Goal: Transaction & Acquisition: Download file/media

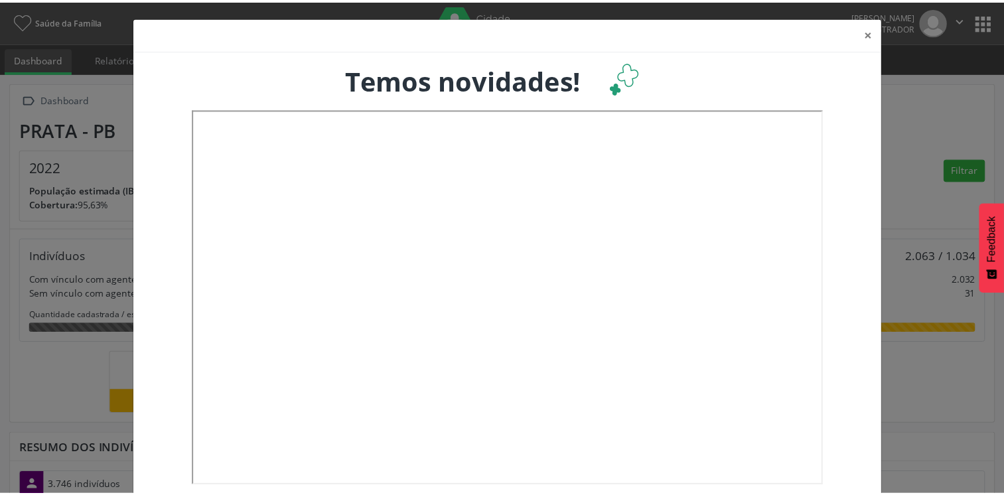
scroll to position [218, 332]
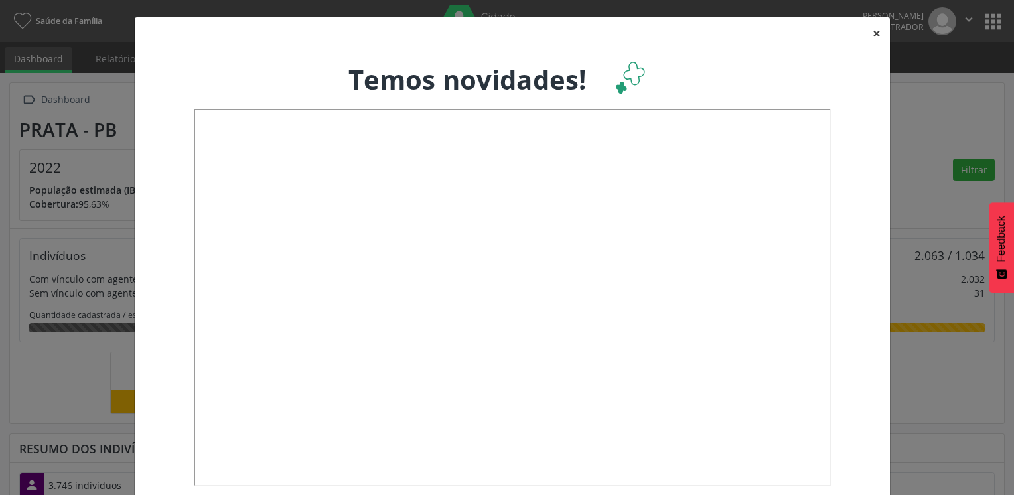
click at [869, 35] on button "×" at bounding box center [877, 33] width 27 height 33
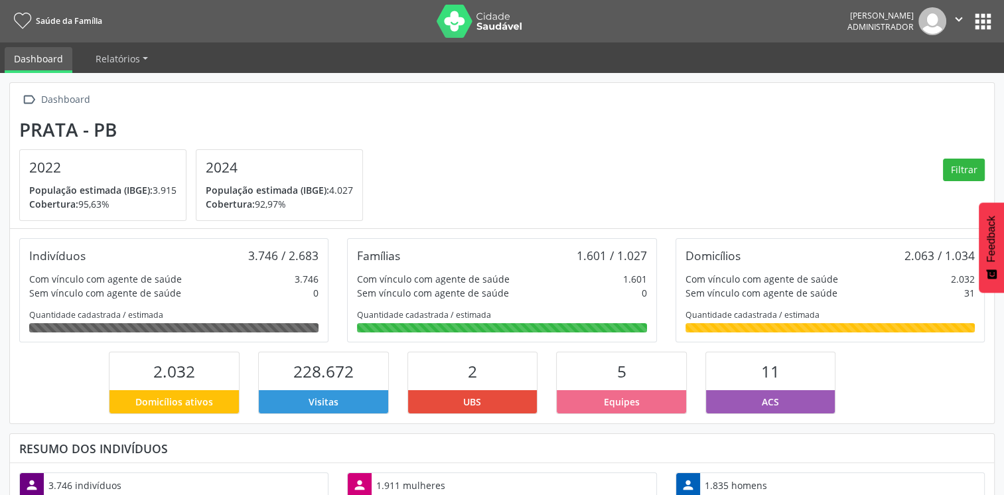
scroll to position [663516, 663407]
click at [978, 32] on button "apps" at bounding box center [983, 21] width 23 height 23
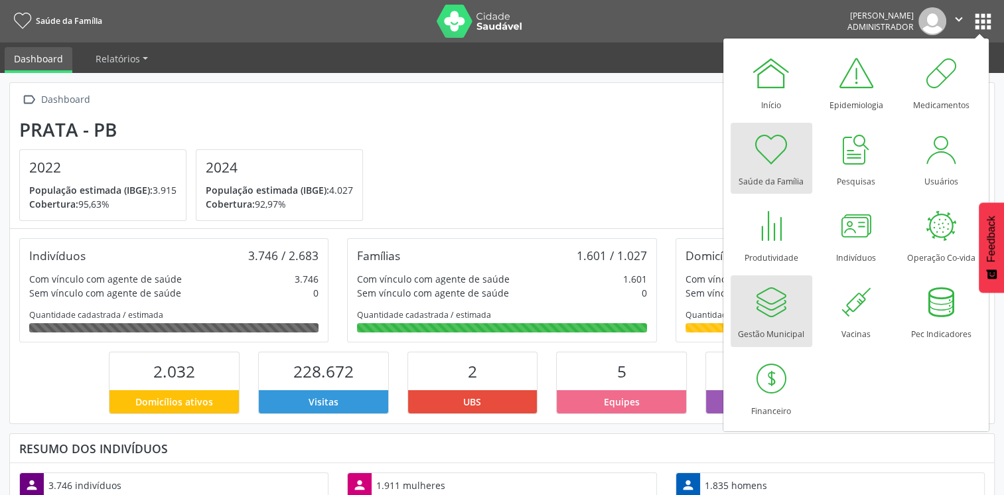
click at [756, 319] on div at bounding box center [771, 302] width 40 height 40
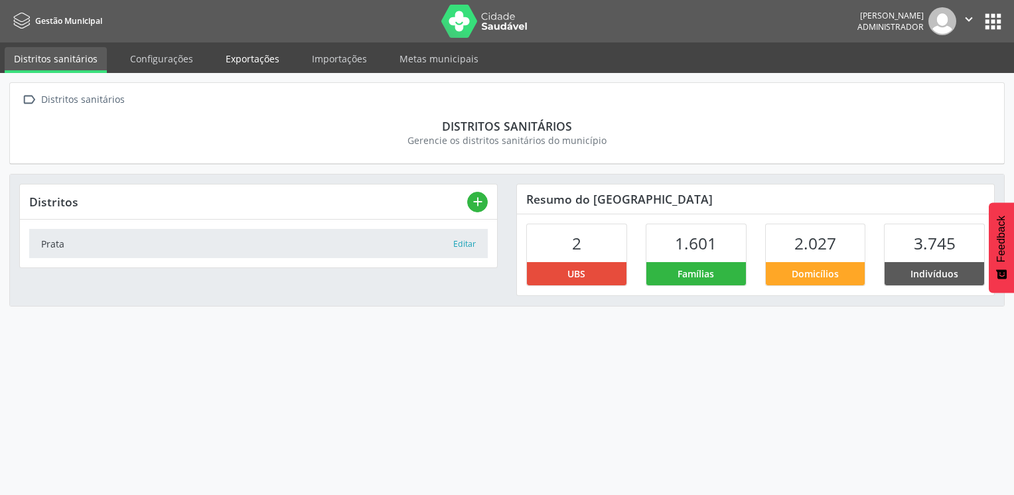
click at [259, 57] on link "Exportações" at bounding box center [252, 58] width 72 height 23
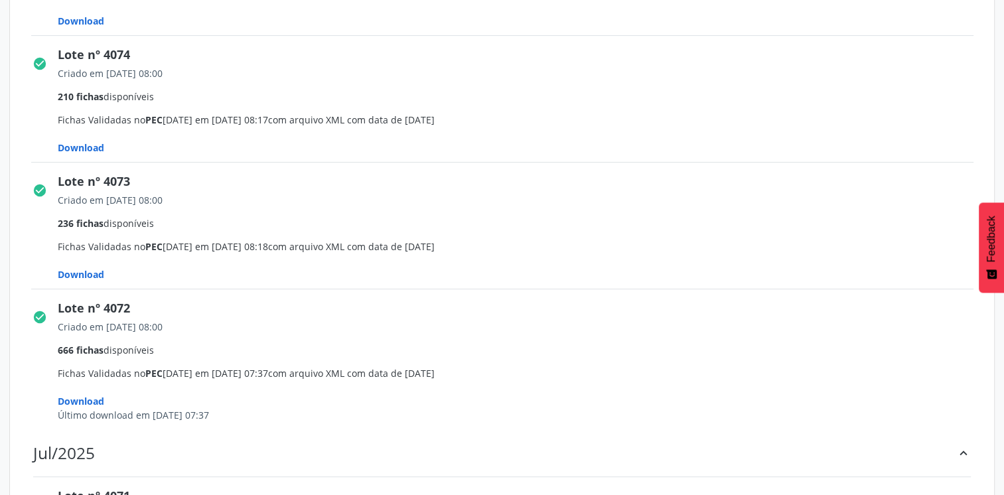
scroll to position [531, 0]
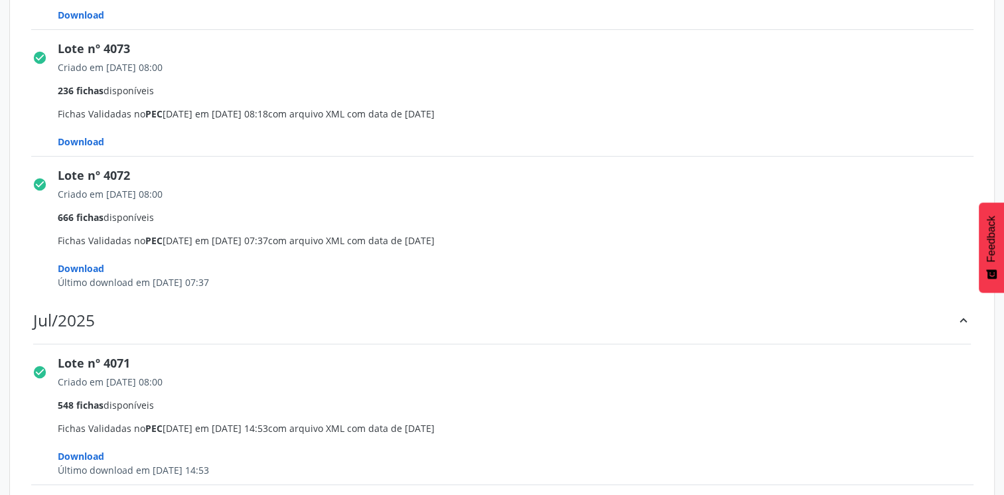
drag, startPoint x: 158, startPoint y: 288, endPoint x: 210, endPoint y: 288, distance: 52.4
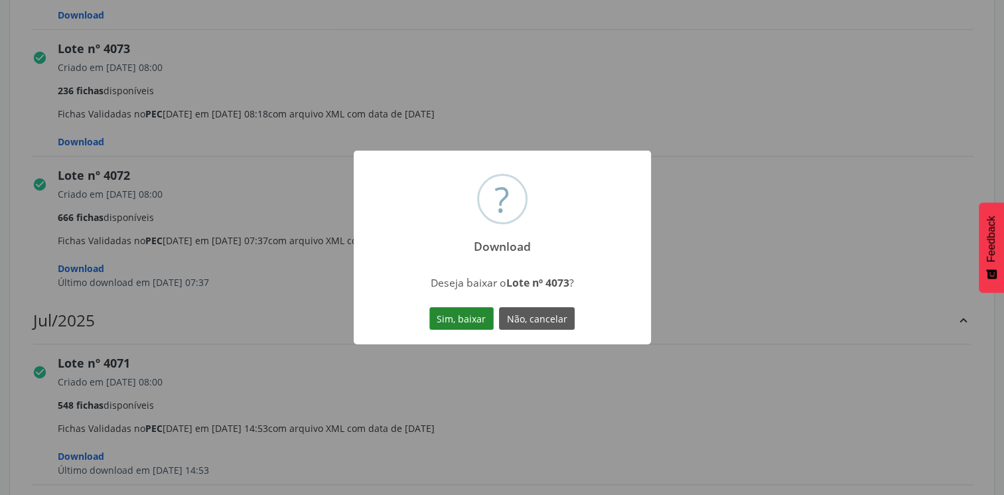
click at [468, 328] on button "Sim, baixar" at bounding box center [461, 318] width 64 height 23
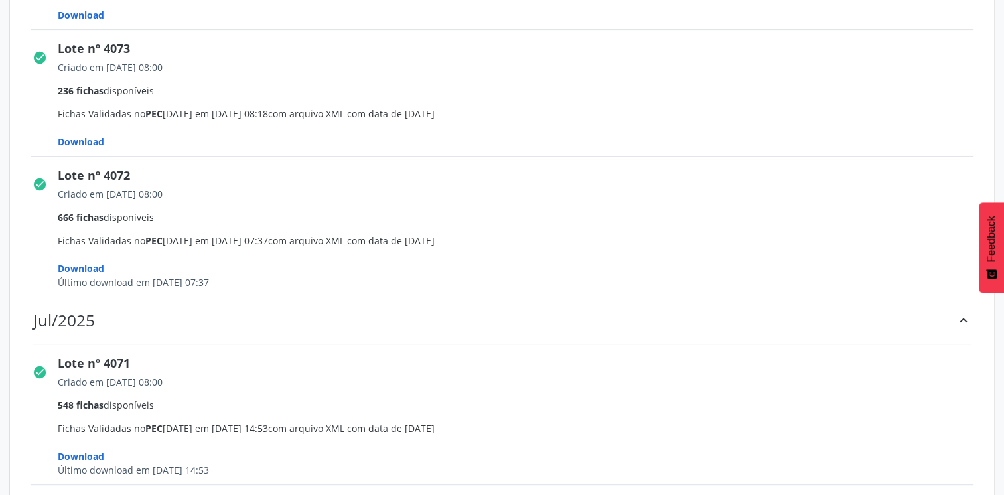
scroll to position [465, 0]
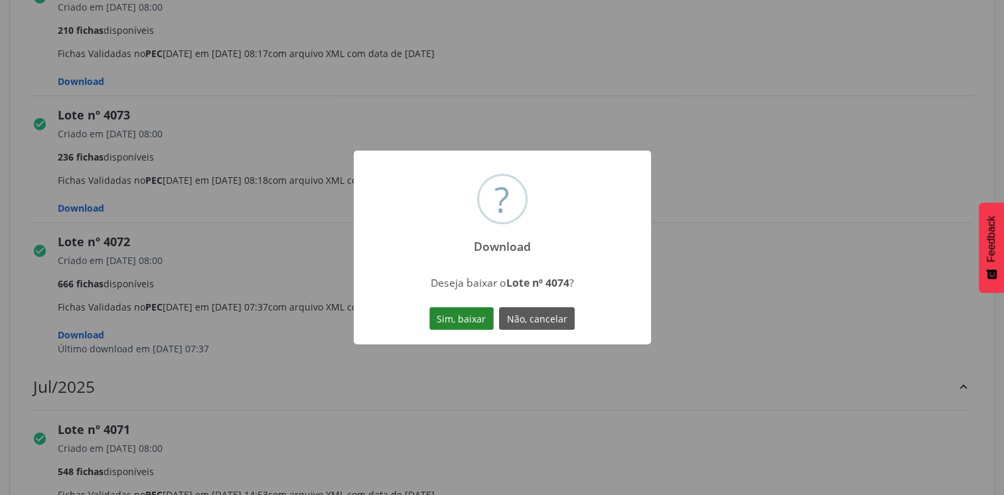
click at [439, 313] on button "Sim, baixar" at bounding box center [461, 318] width 64 height 23
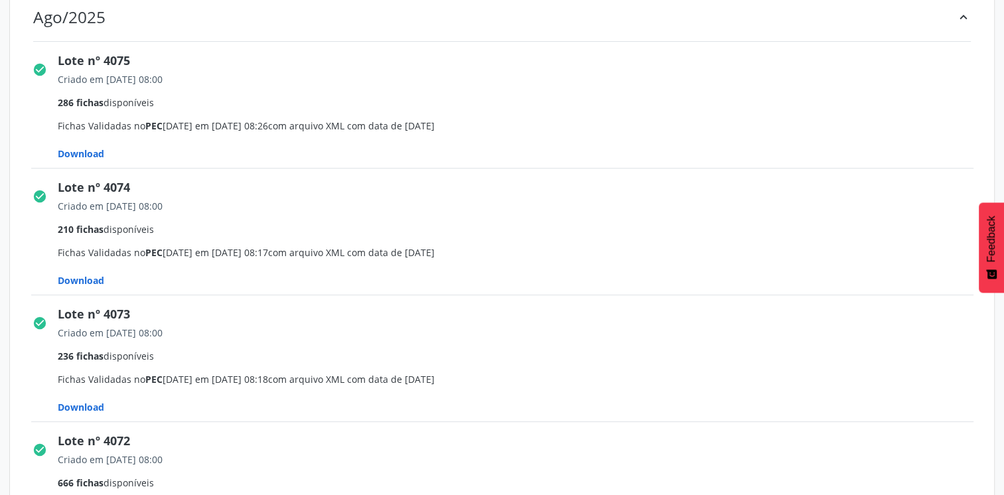
scroll to position [199, 0]
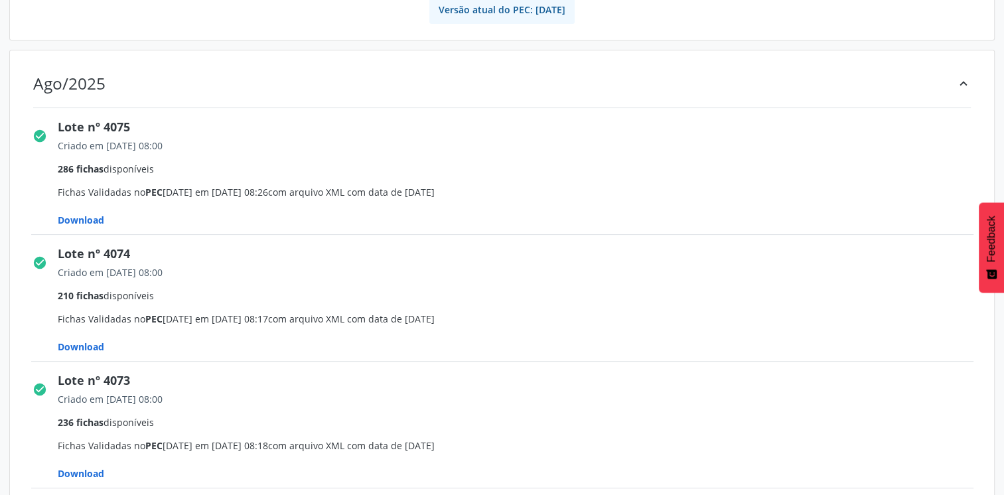
click at [88, 222] on span "Download" at bounding box center [81, 220] width 46 height 13
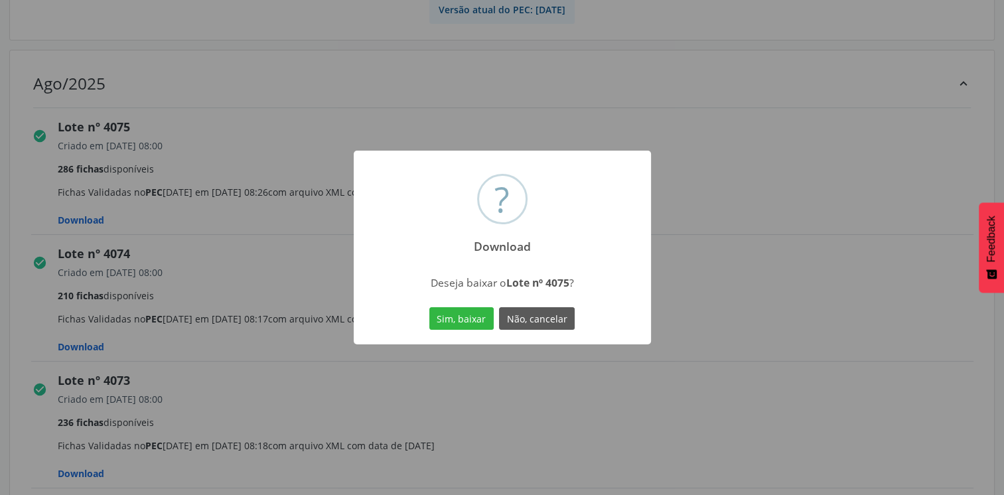
click at [475, 319] on button "Sim, baixar" at bounding box center [461, 318] width 64 height 23
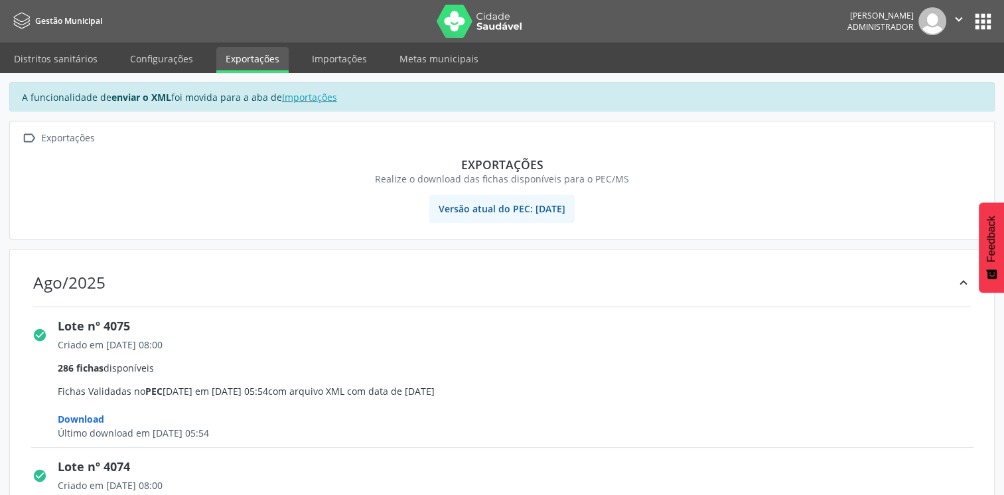
click at [962, 23] on icon "" at bounding box center [959, 19] width 15 height 15
click at [892, 80] on link "Sair" at bounding box center [925, 81] width 92 height 19
